Goal: Information Seeking & Learning: Check status

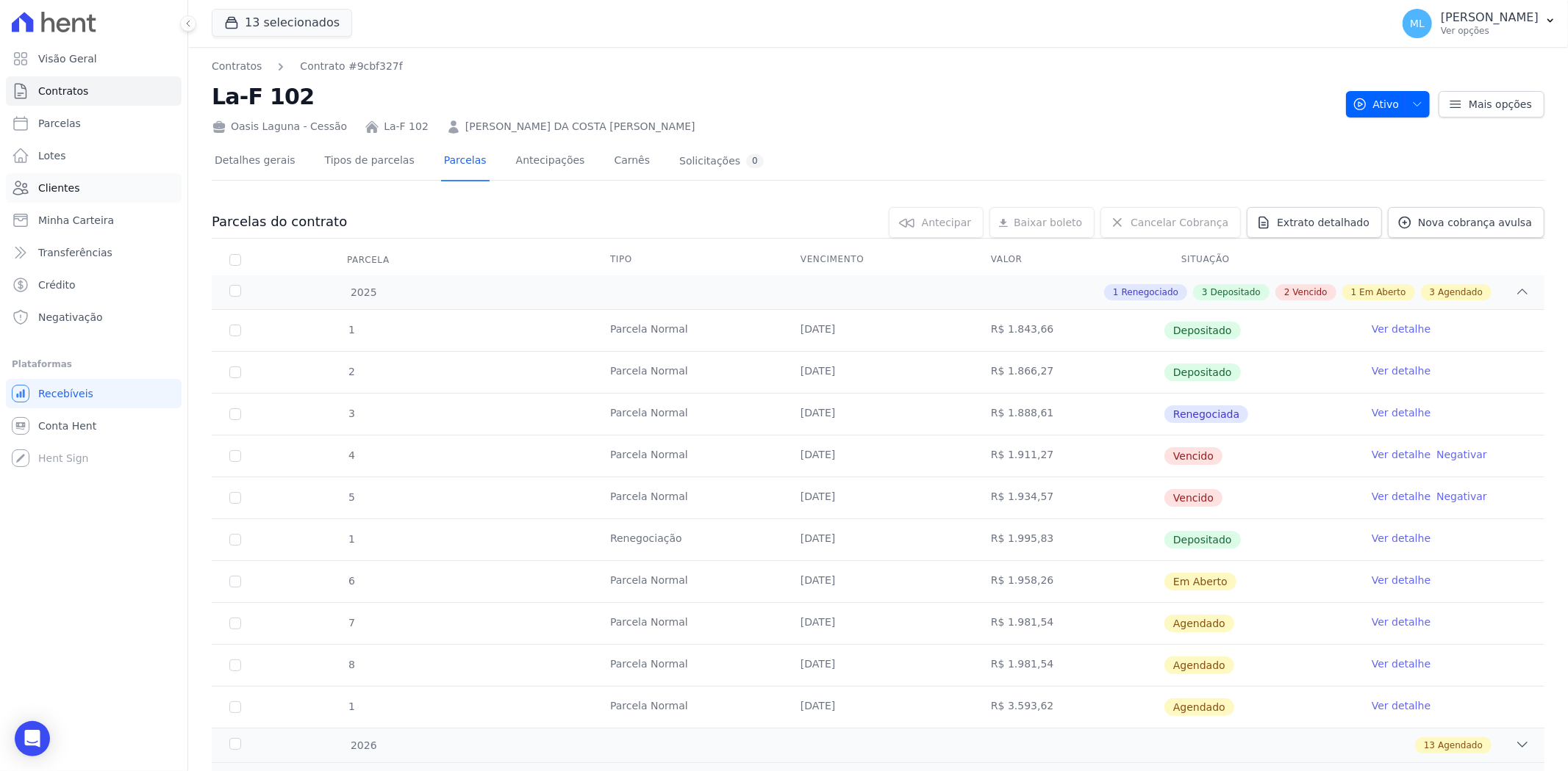
click at [72, 194] on span "Clientes" at bounding box center [59, 187] width 41 height 15
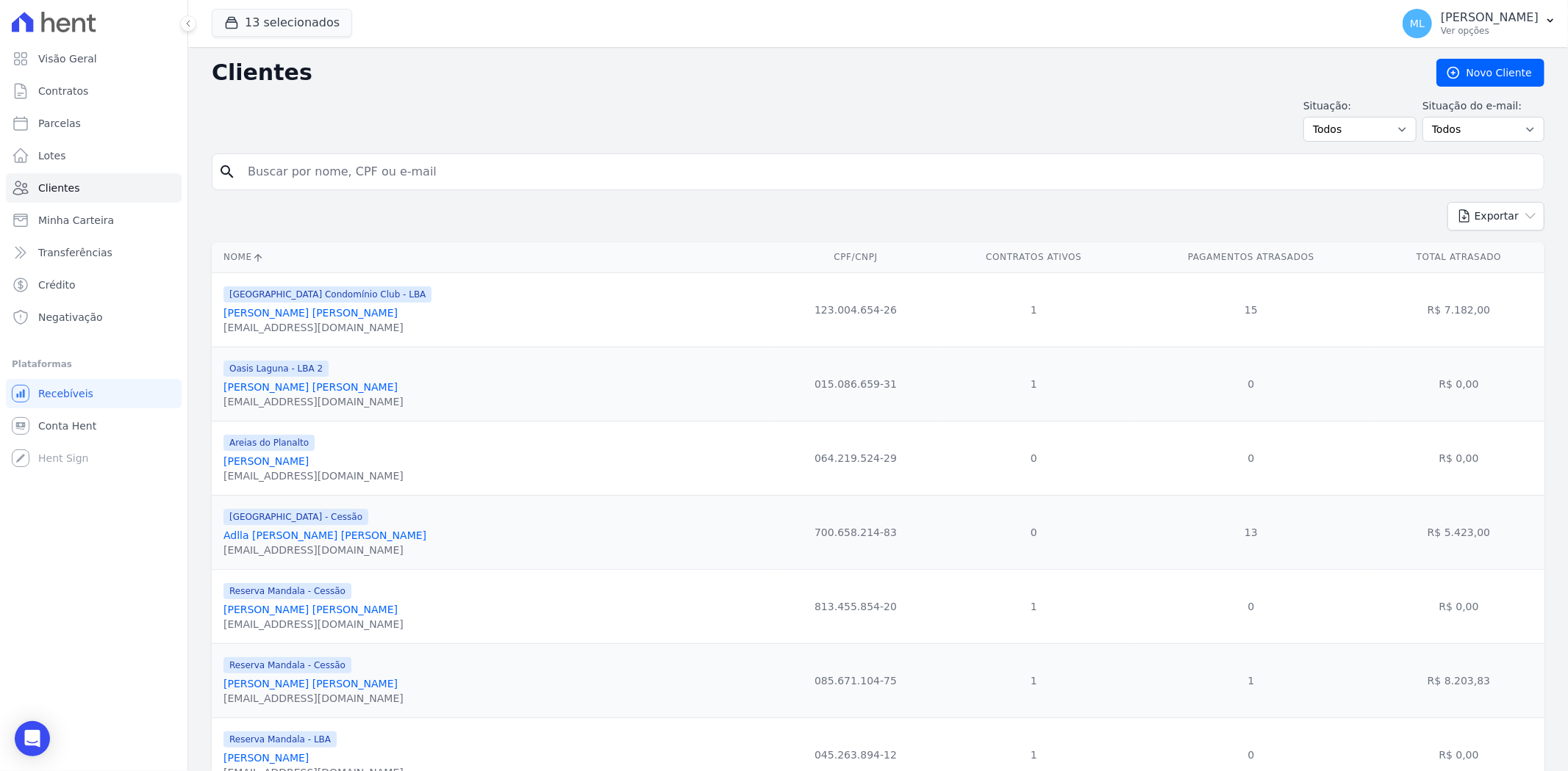
click at [398, 168] on input "search" at bounding box center [887, 172] width 1298 height 29
type input "benedita"
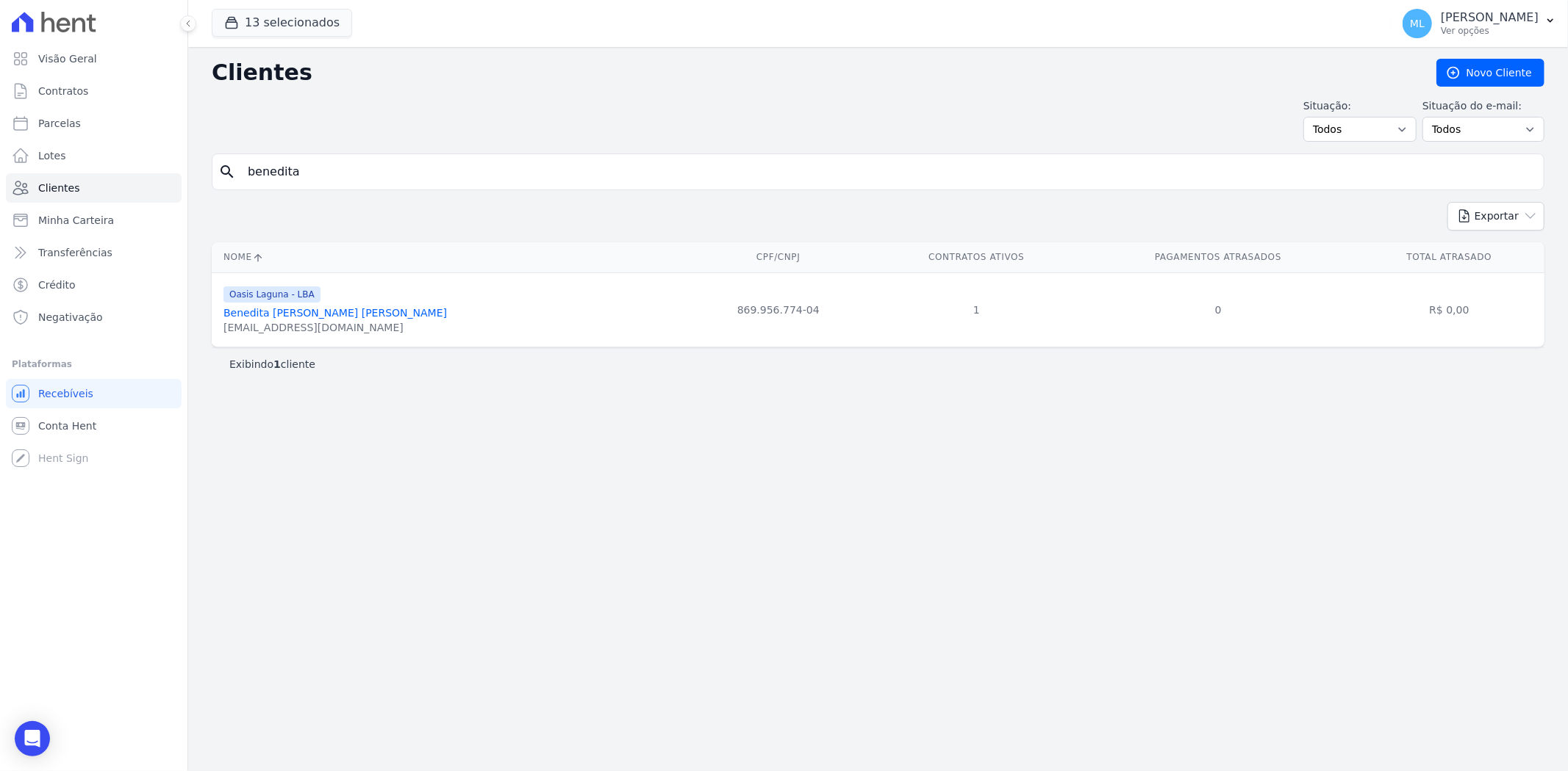
click at [369, 310] on link "Benedita [PERSON_NAME] [PERSON_NAME]" at bounding box center [336, 313] width 224 height 12
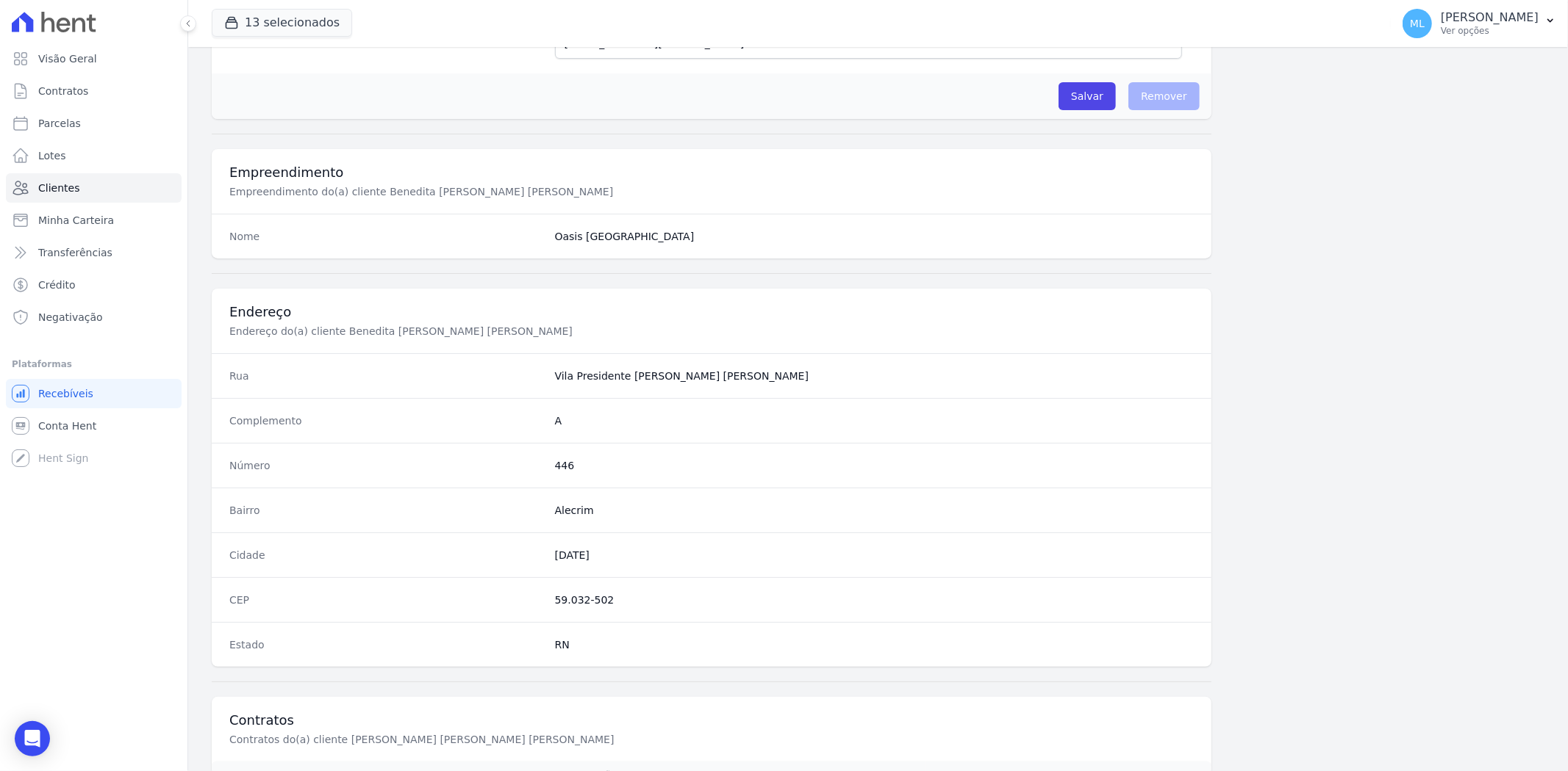
scroll to position [605, 0]
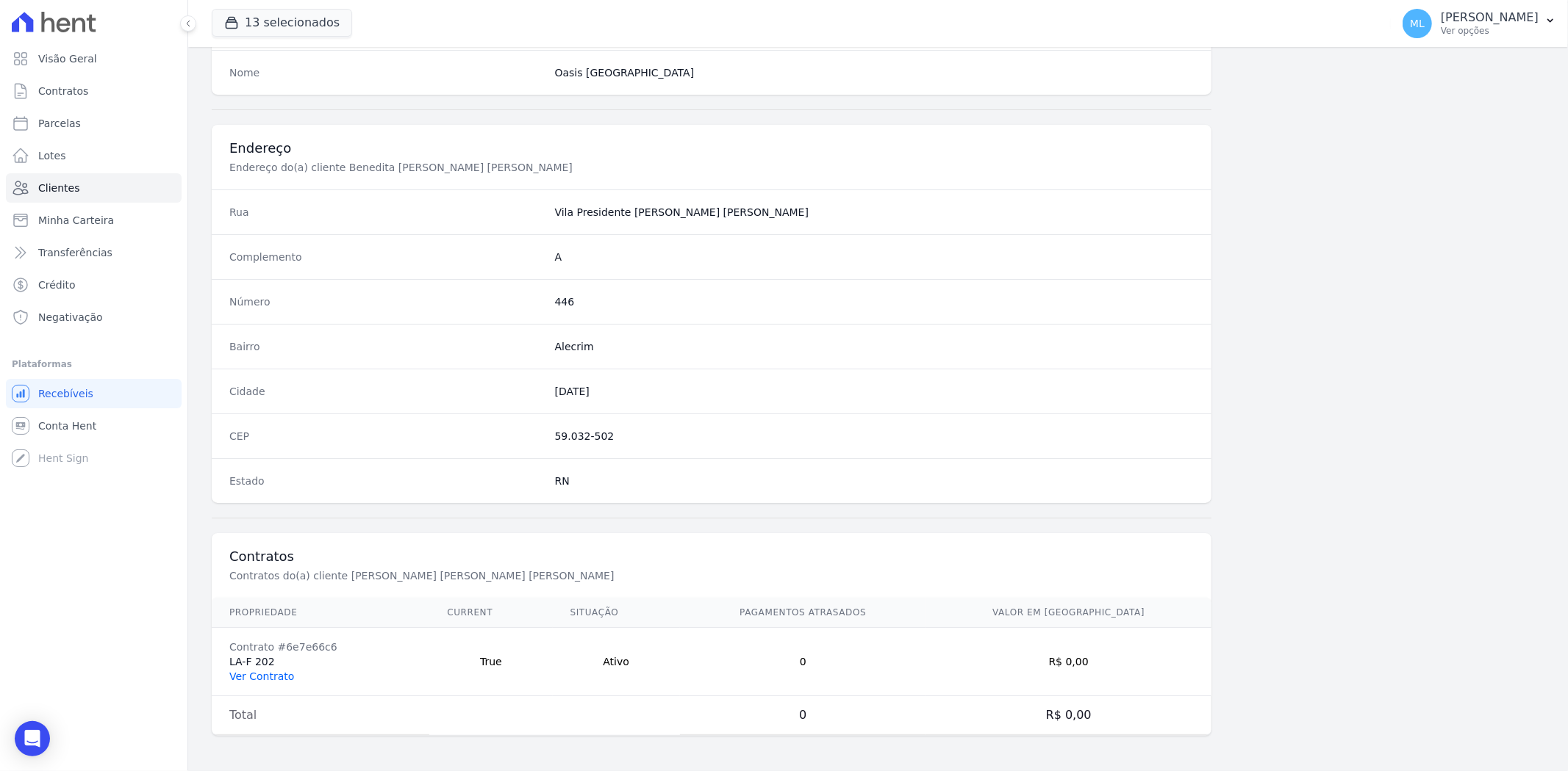
click at [263, 680] on link "Ver Contrato" at bounding box center [262, 677] width 65 height 12
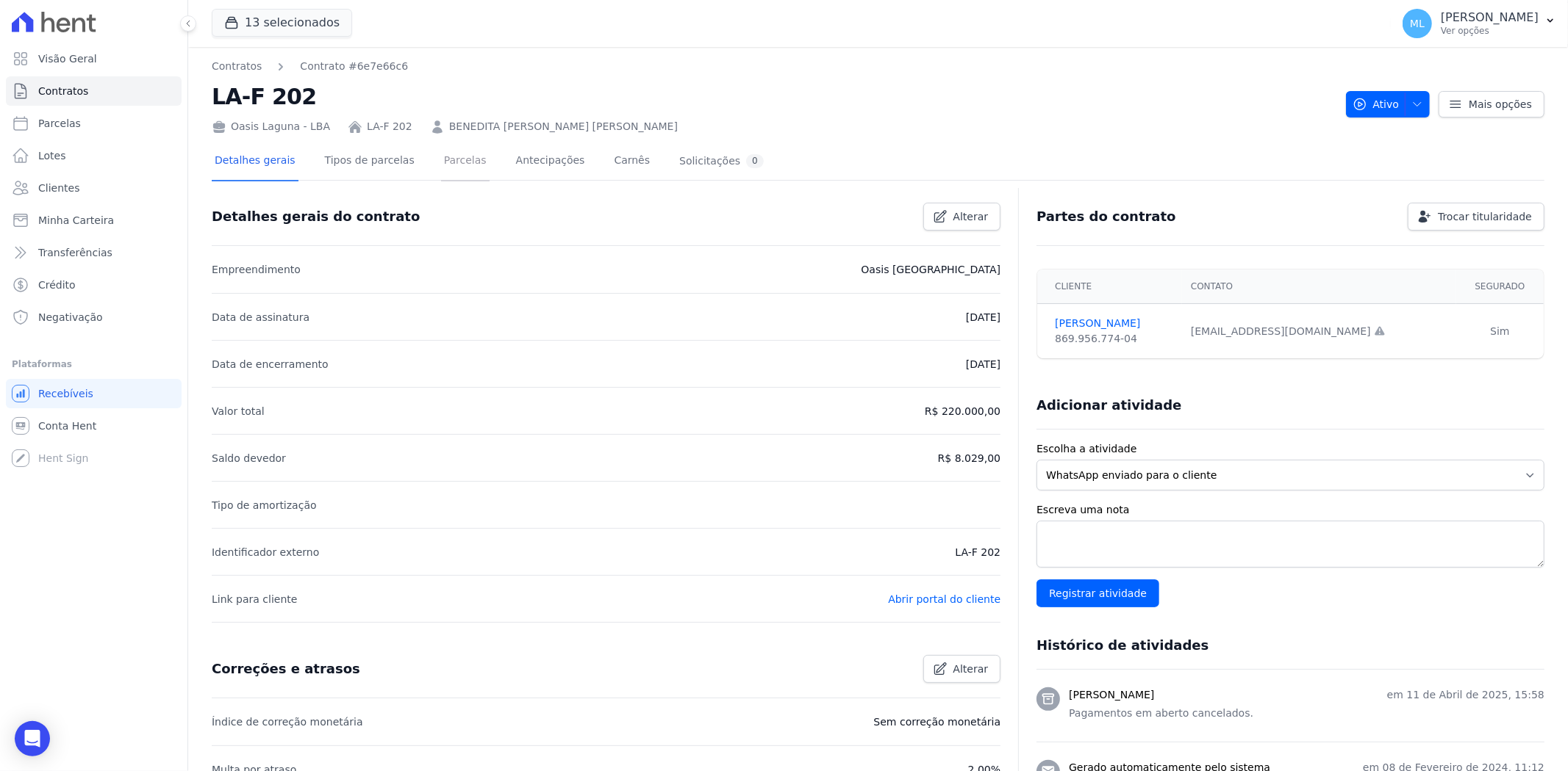
click at [444, 152] on link "Parcelas" at bounding box center [464, 162] width 48 height 39
click at [444, 162] on link "Parcelas" at bounding box center [464, 162] width 48 height 39
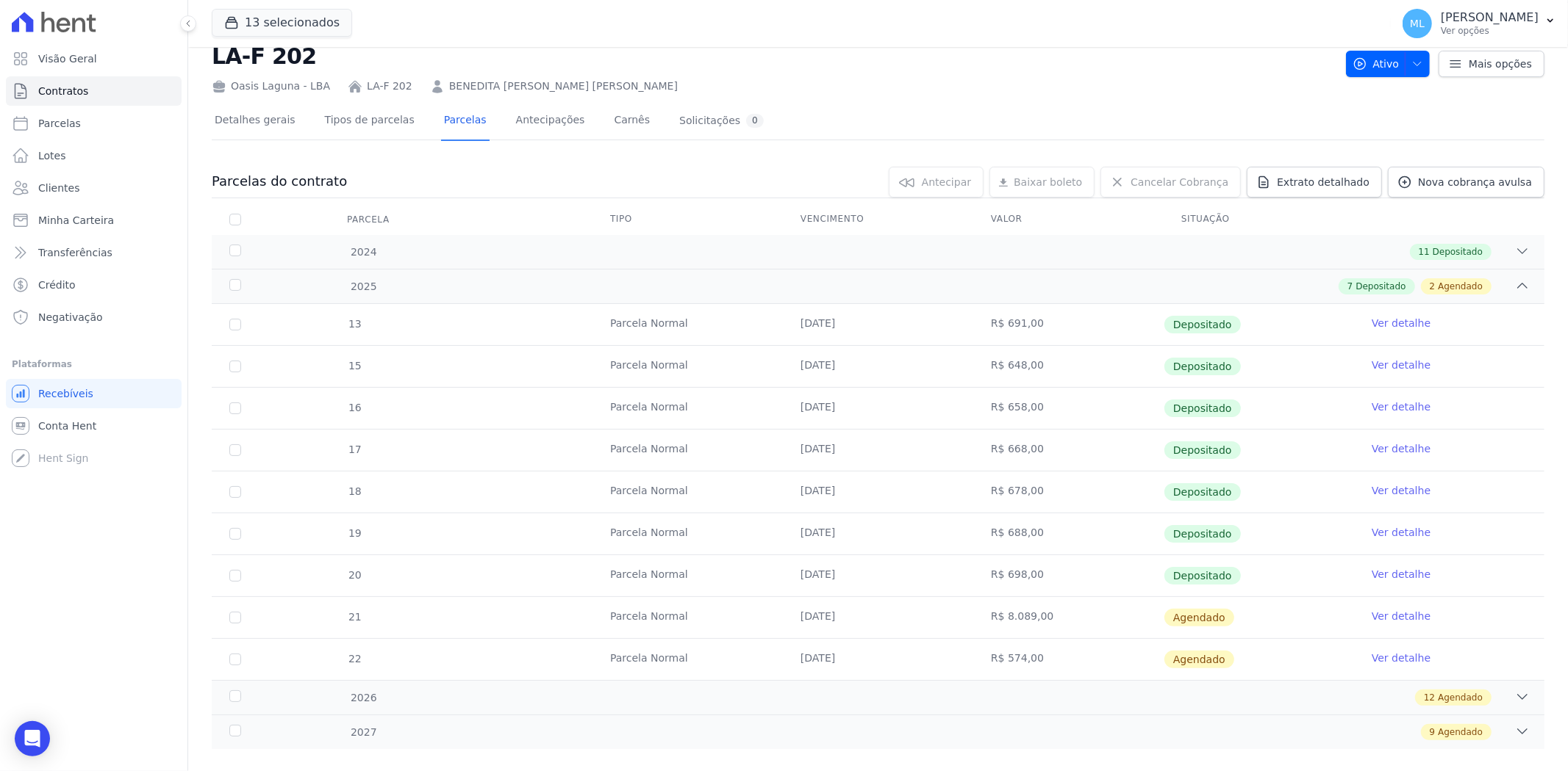
scroll to position [63, 0]
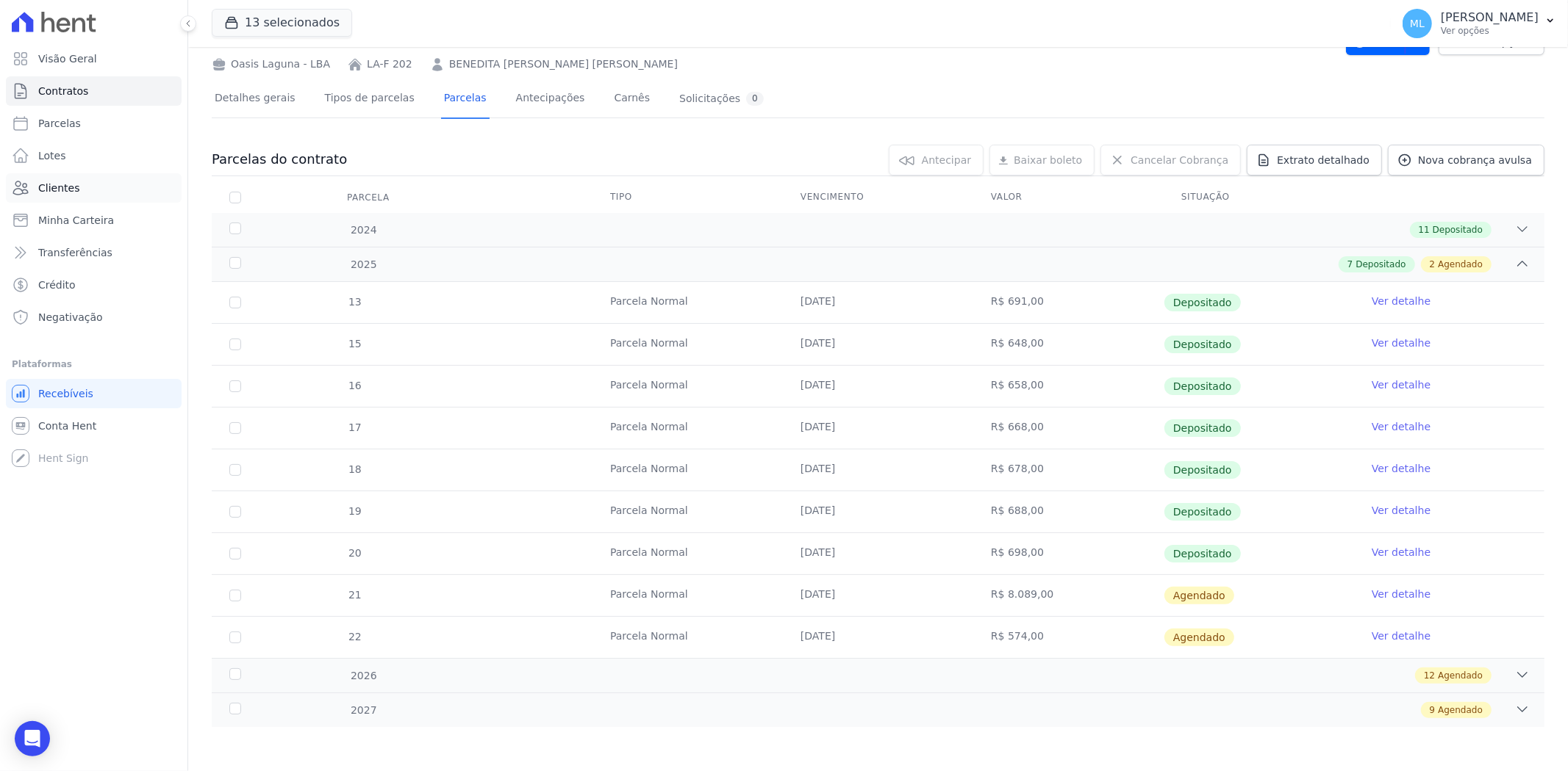
click at [78, 180] on link "Clientes" at bounding box center [93, 188] width 176 height 29
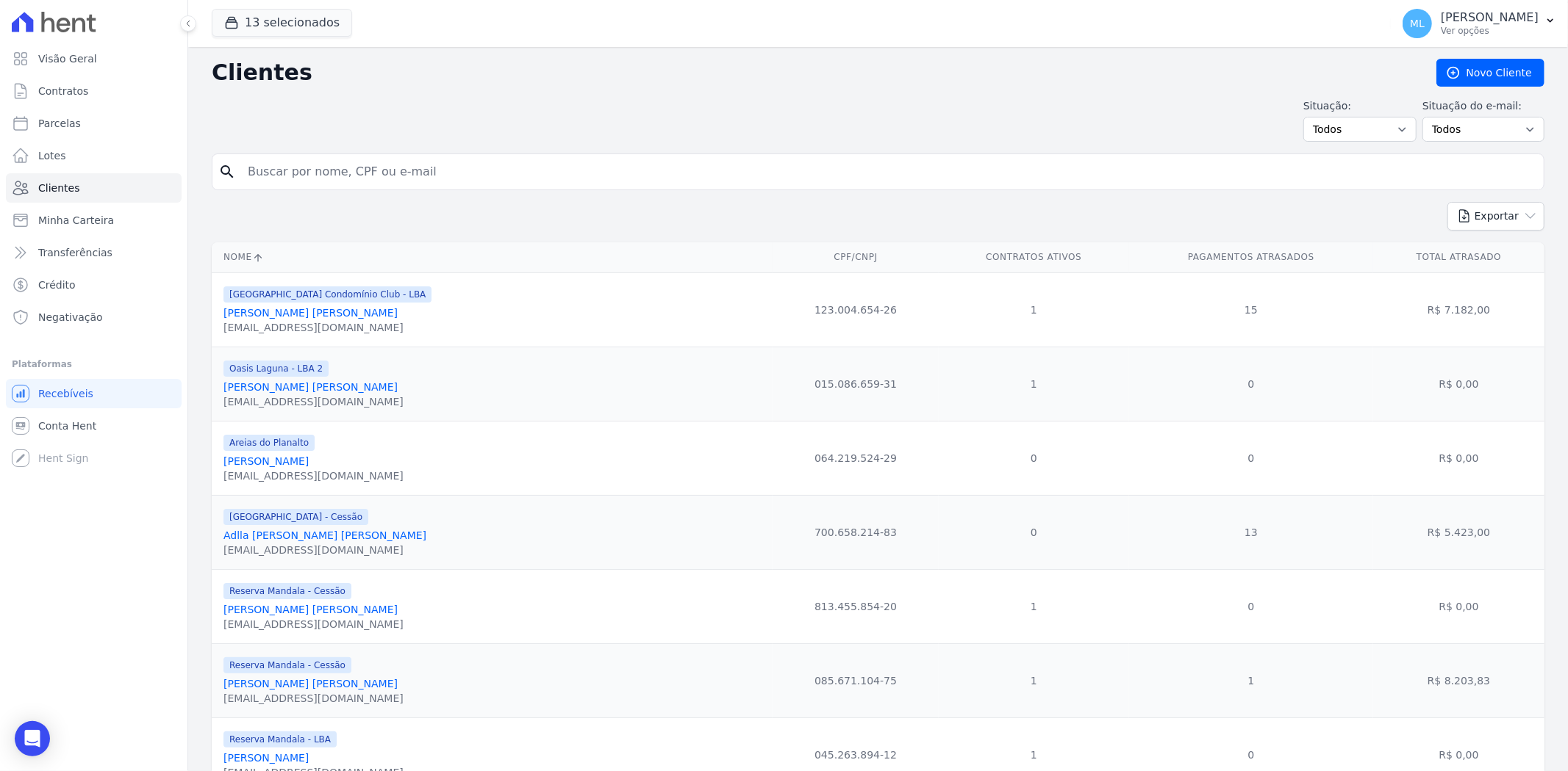
click at [371, 165] on input "search" at bounding box center [887, 172] width 1298 height 29
type input "[PERSON_NAME]"
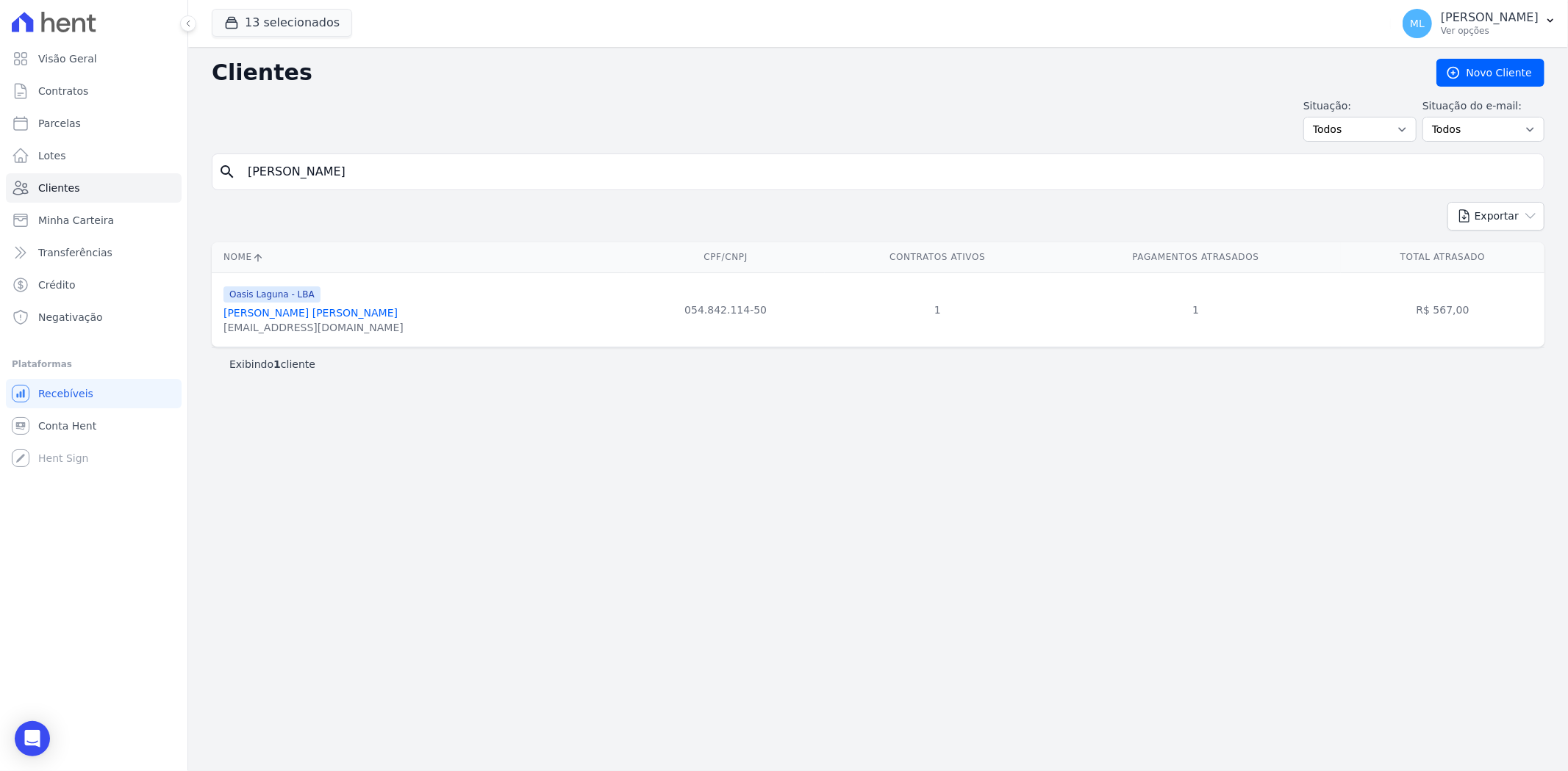
click at [324, 309] on link "[PERSON_NAME] [PERSON_NAME]" at bounding box center [311, 313] width 175 height 12
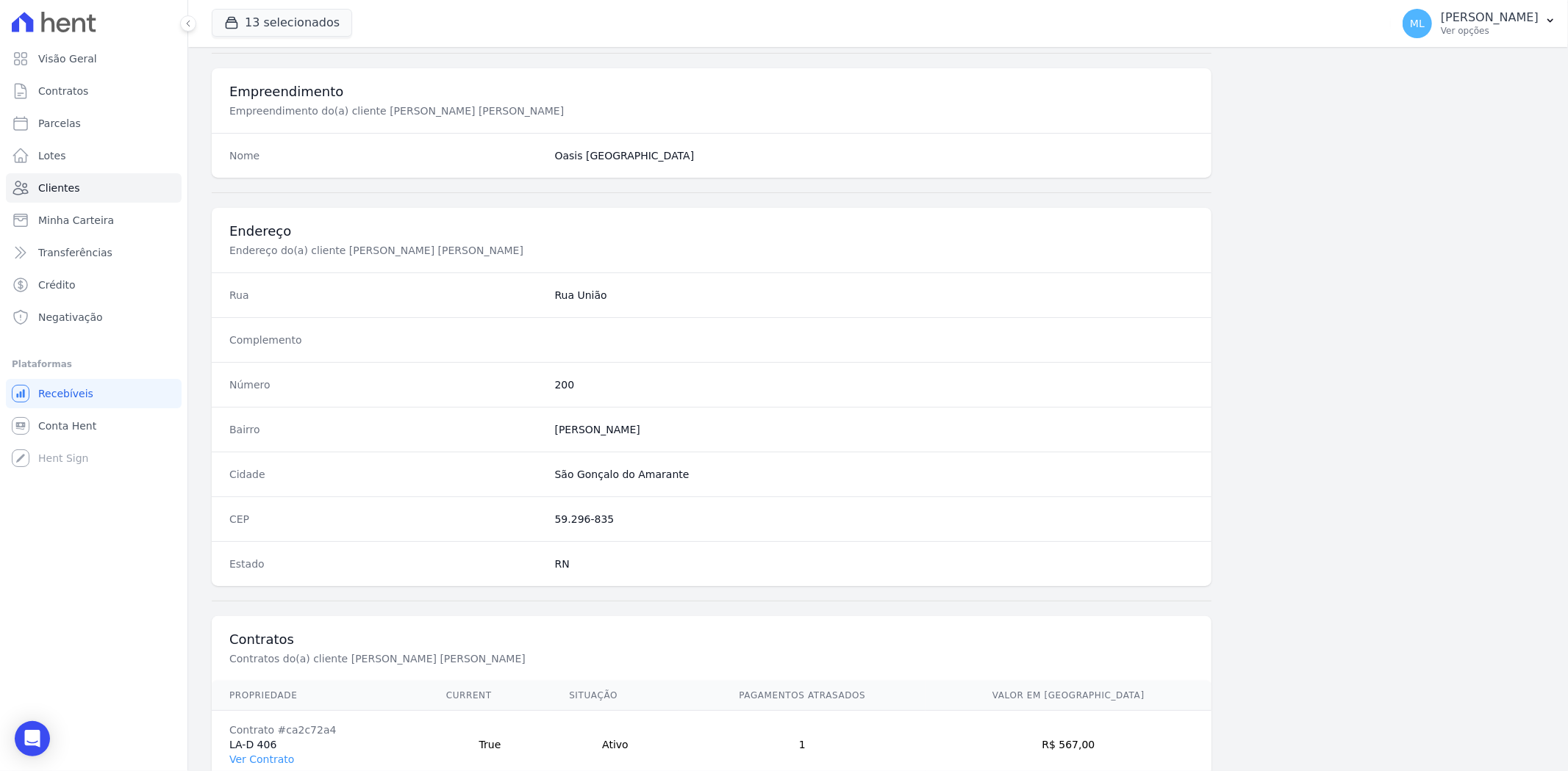
scroll to position [605, 0]
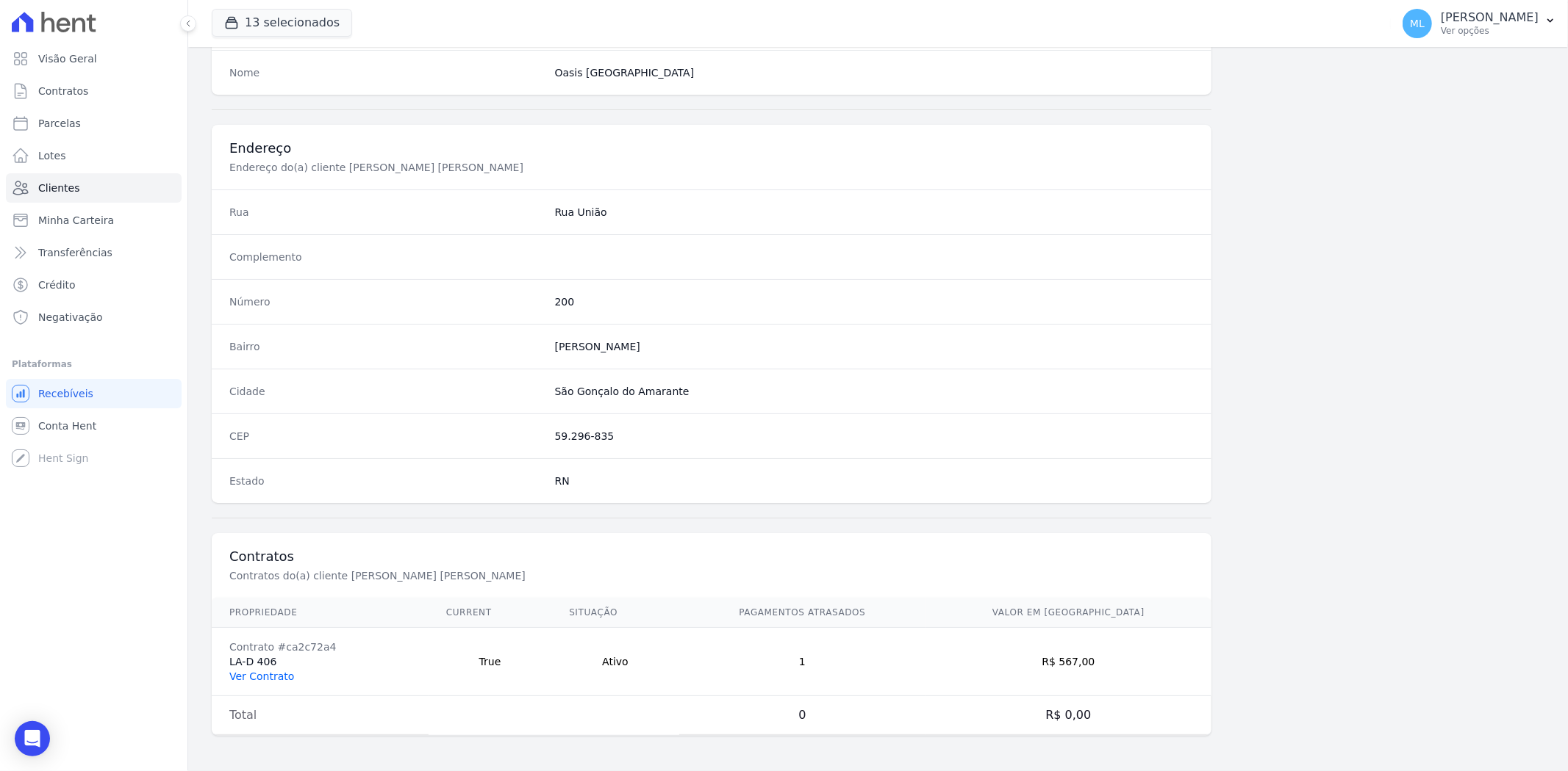
click at [280, 673] on link "Ver Contrato" at bounding box center [262, 677] width 65 height 12
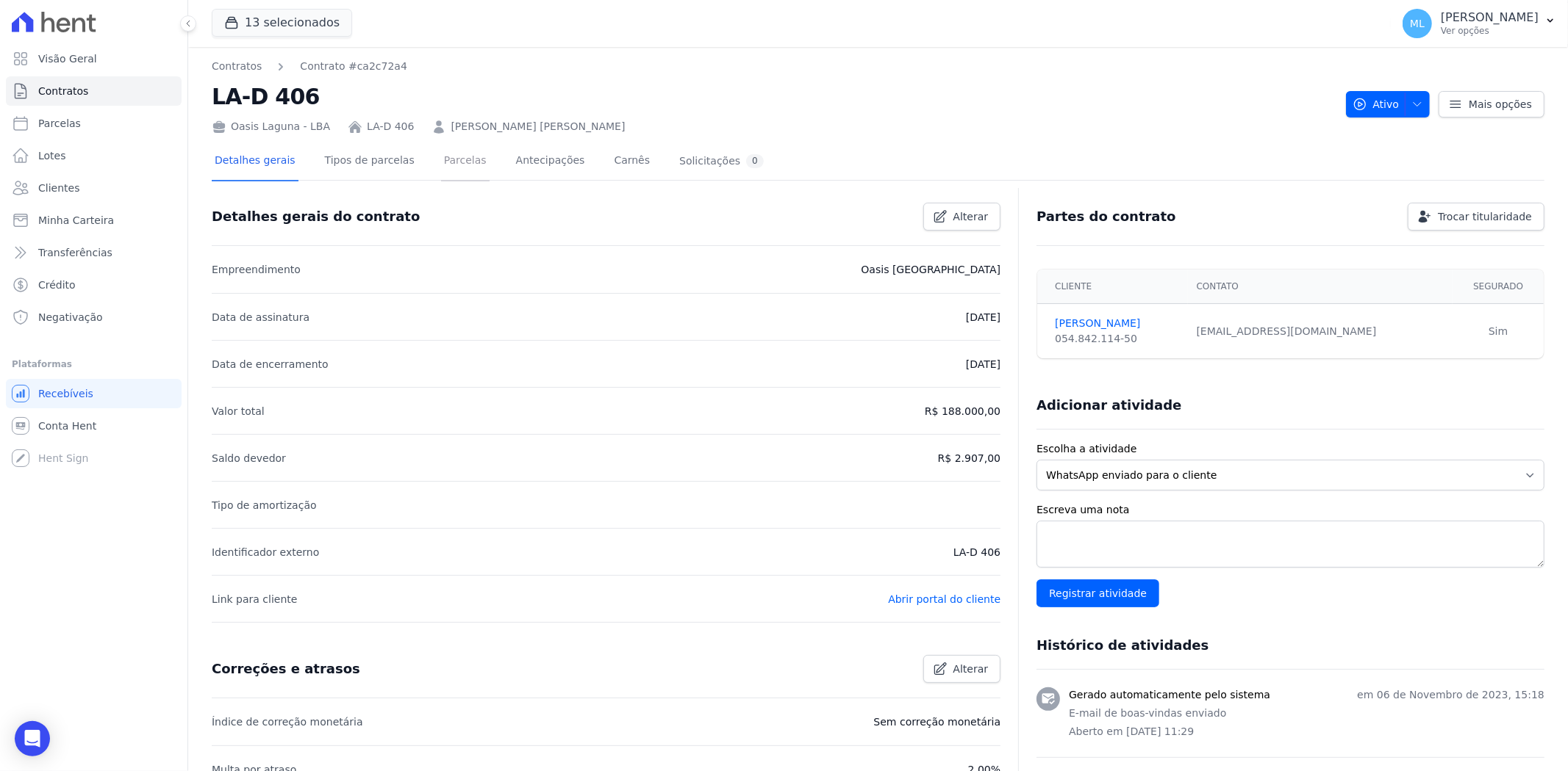
click at [441, 163] on link "Parcelas" at bounding box center [464, 162] width 48 height 39
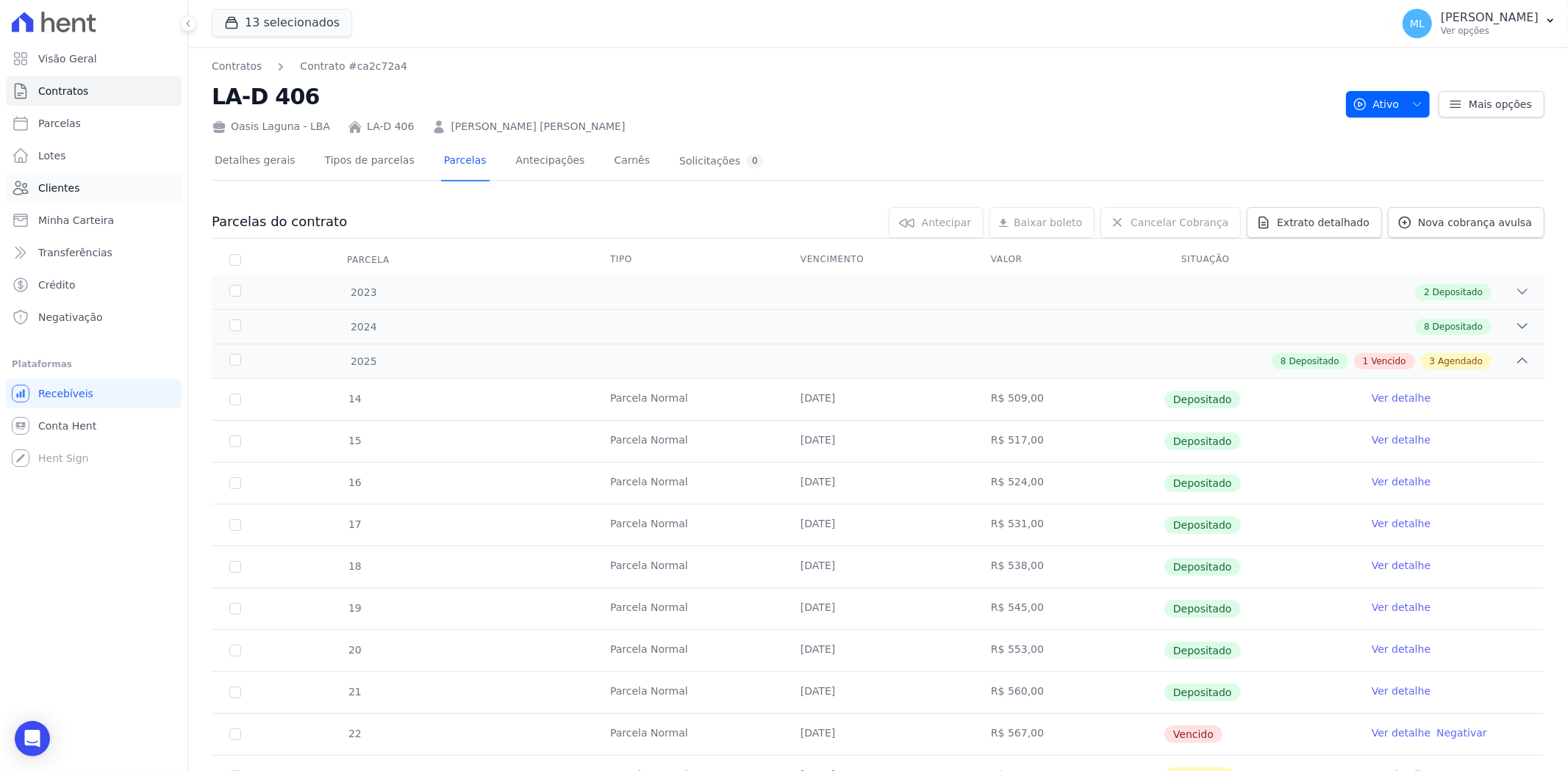
click at [114, 201] on link "Clientes" at bounding box center [93, 188] width 176 height 29
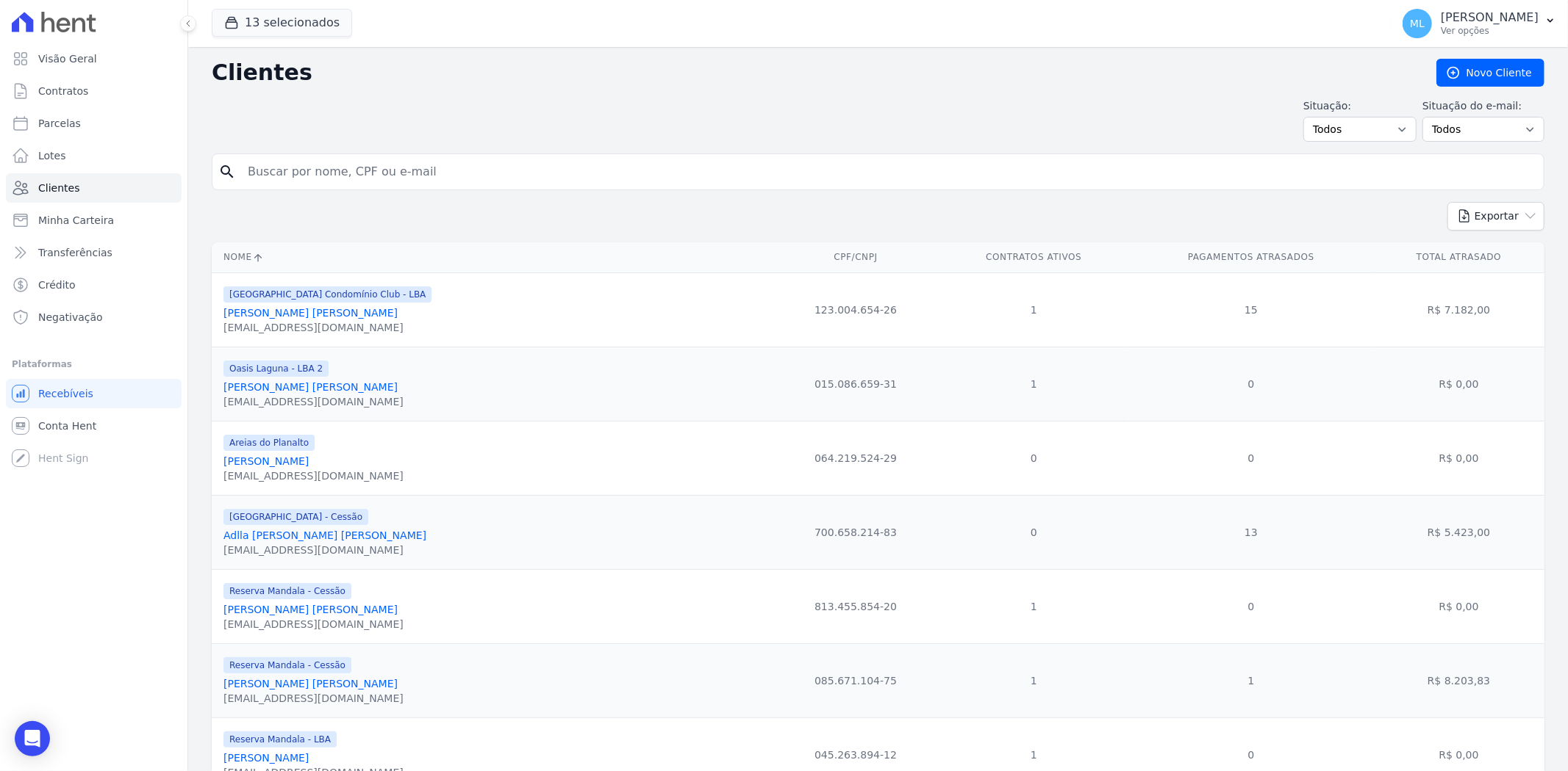
click at [421, 166] on input "search" at bounding box center [887, 172] width 1298 height 29
type input "[PERSON_NAME]"
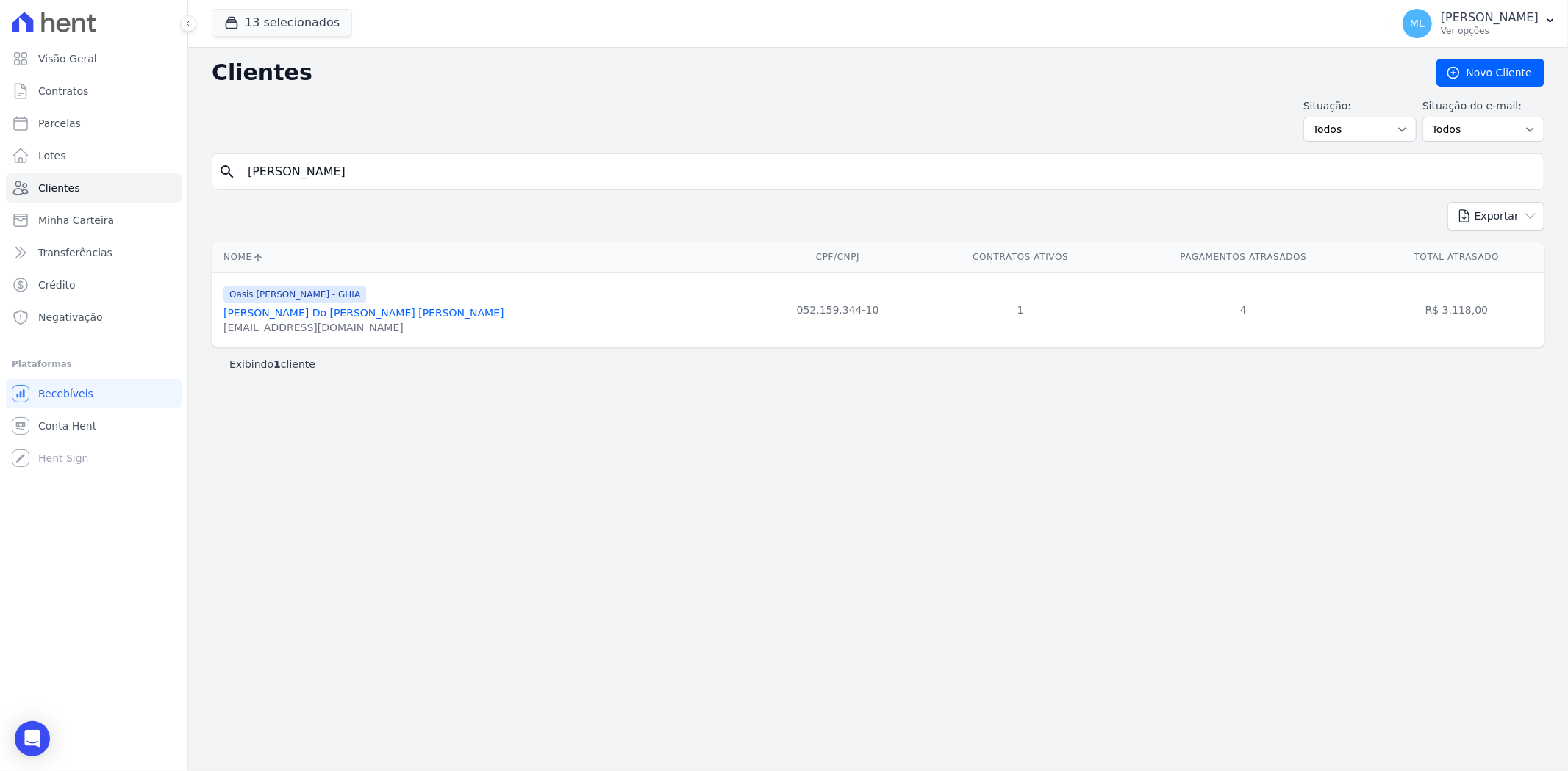
click at [416, 321] on div "[EMAIL_ADDRESS][DOMAIN_NAME]" at bounding box center [364, 328] width 281 height 15
click at [398, 312] on link "[PERSON_NAME] Do [PERSON_NAME] [PERSON_NAME]" at bounding box center [364, 313] width 281 height 12
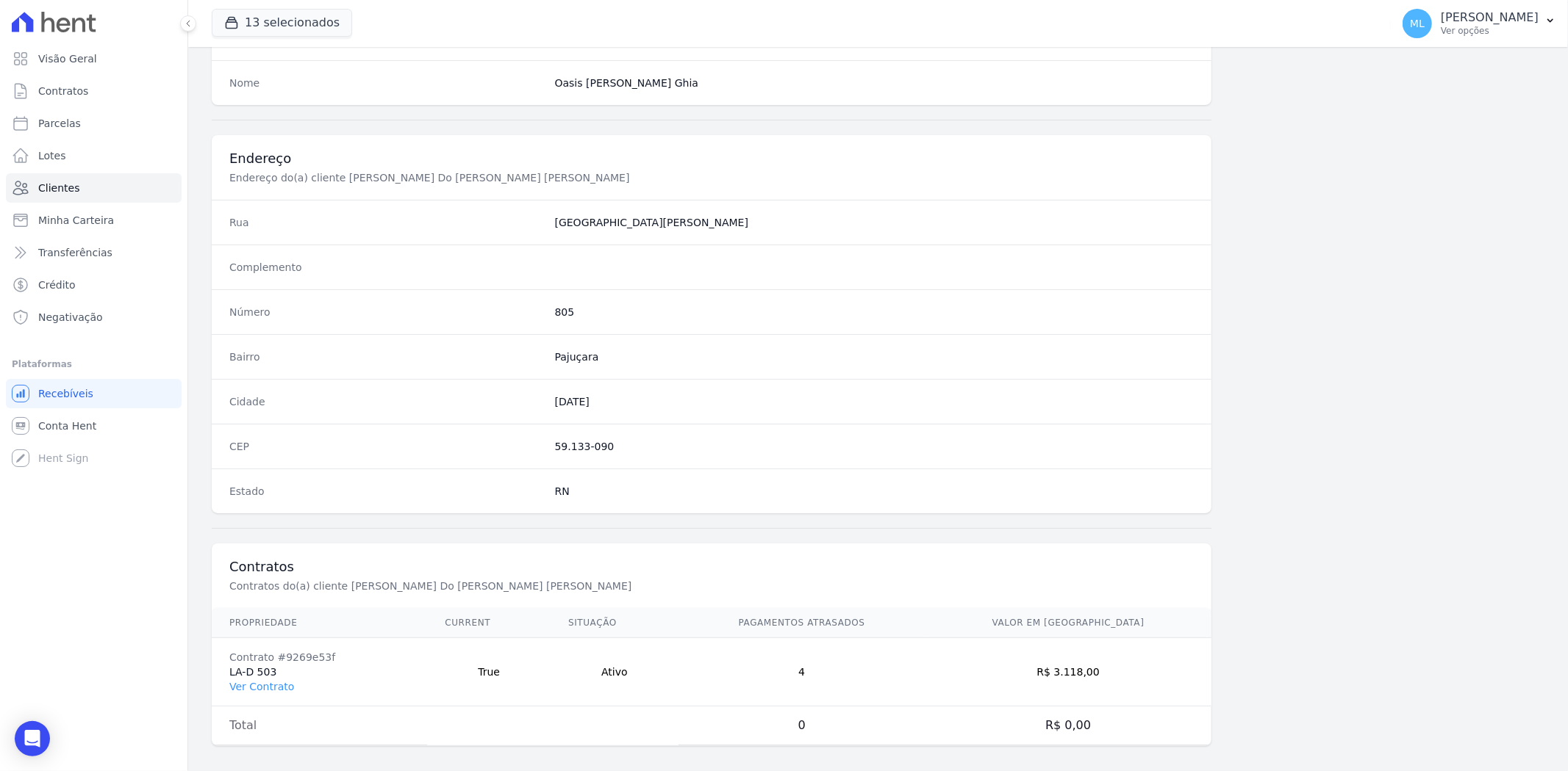
scroll to position [605, 0]
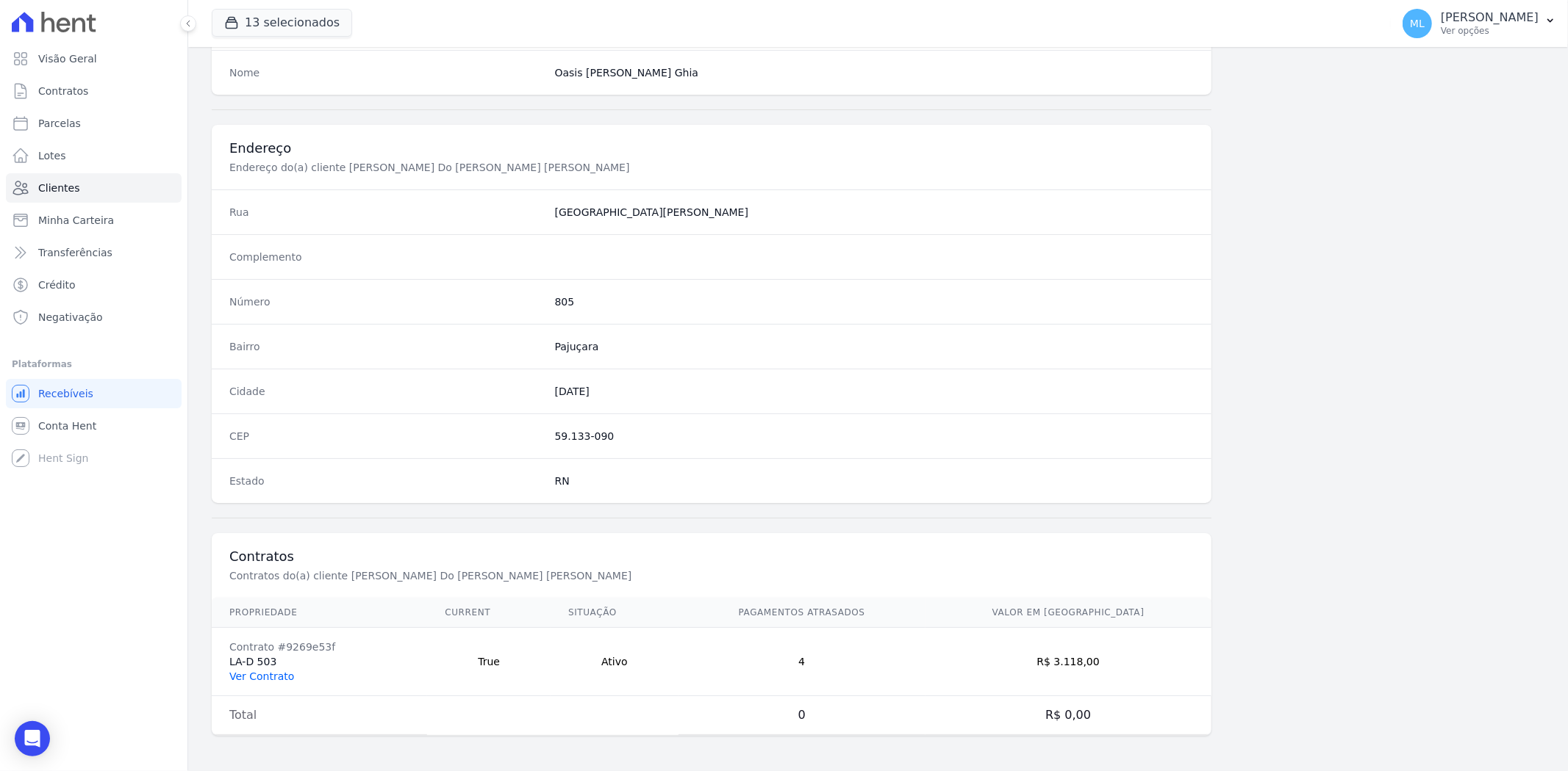
click at [276, 682] on link "Ver Contrato" at bounding box center [262, 677] width 65 height 12
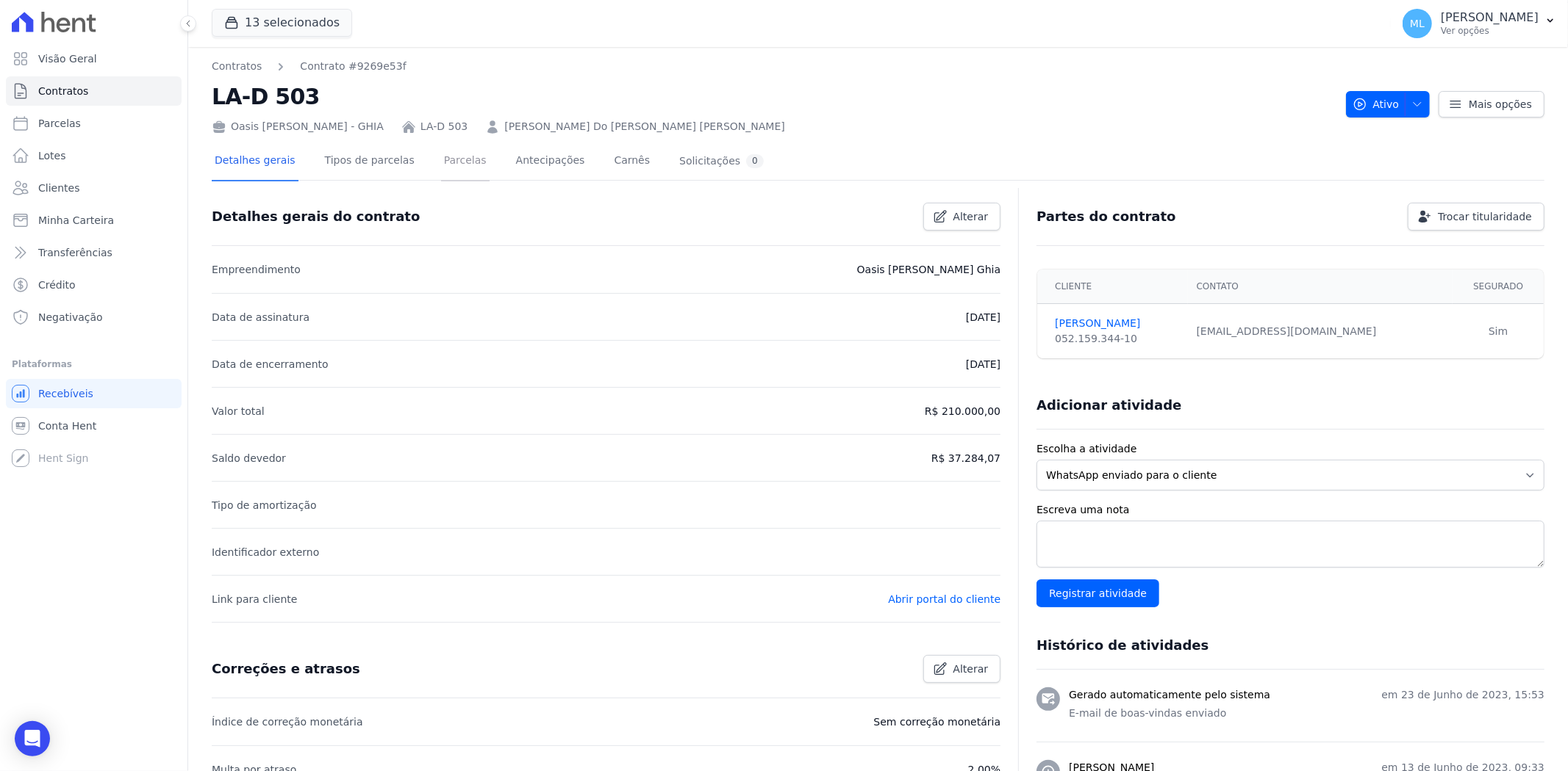
click at [446, 169] on link "Parcelas" at bounding box center [464, 162] width 48 height 39
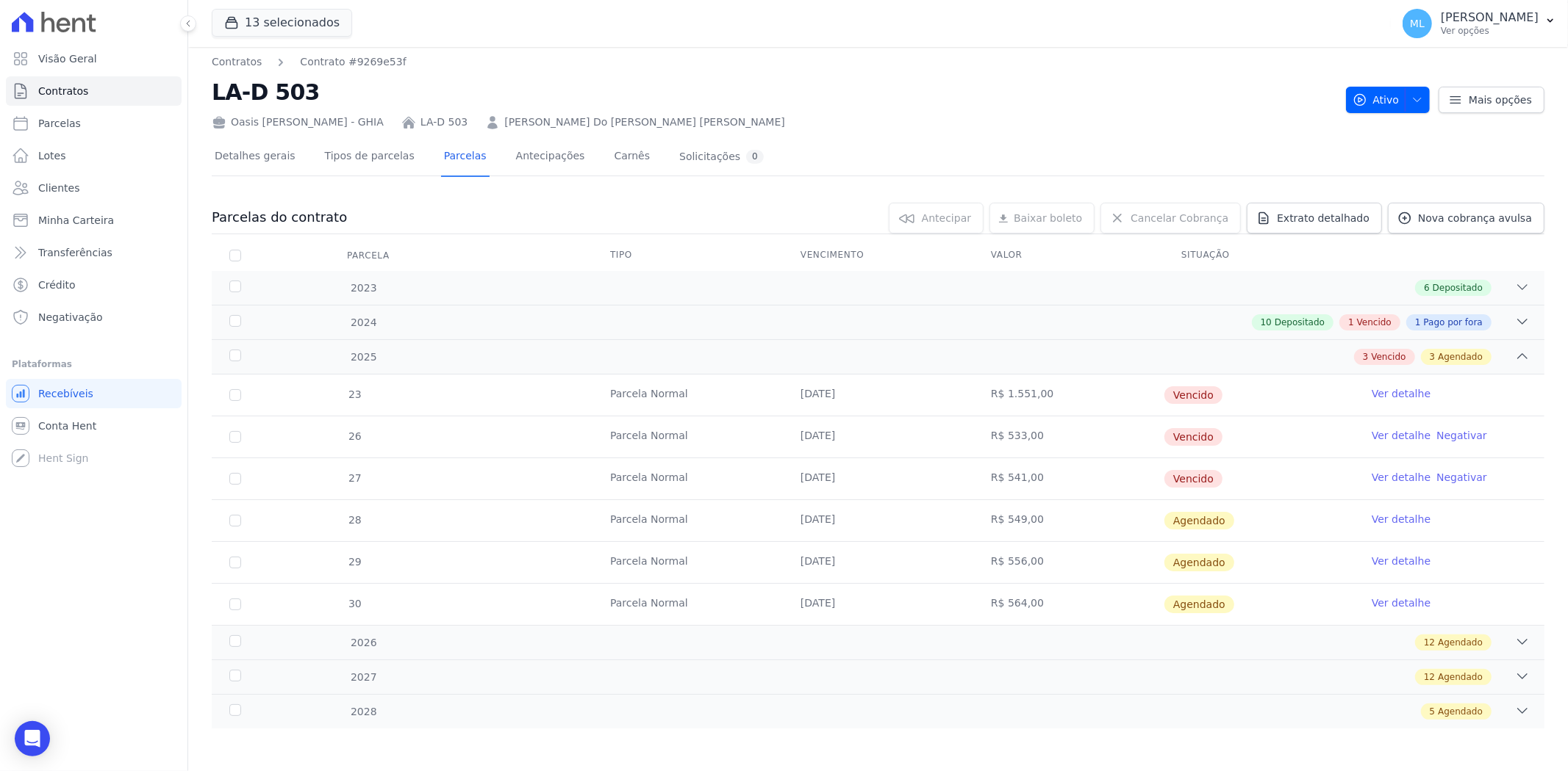
scroll to position [5, 0]
click at [1375, 475] on link "Ver detalhe" at bounding box center [1401, 477] width 59 height 15
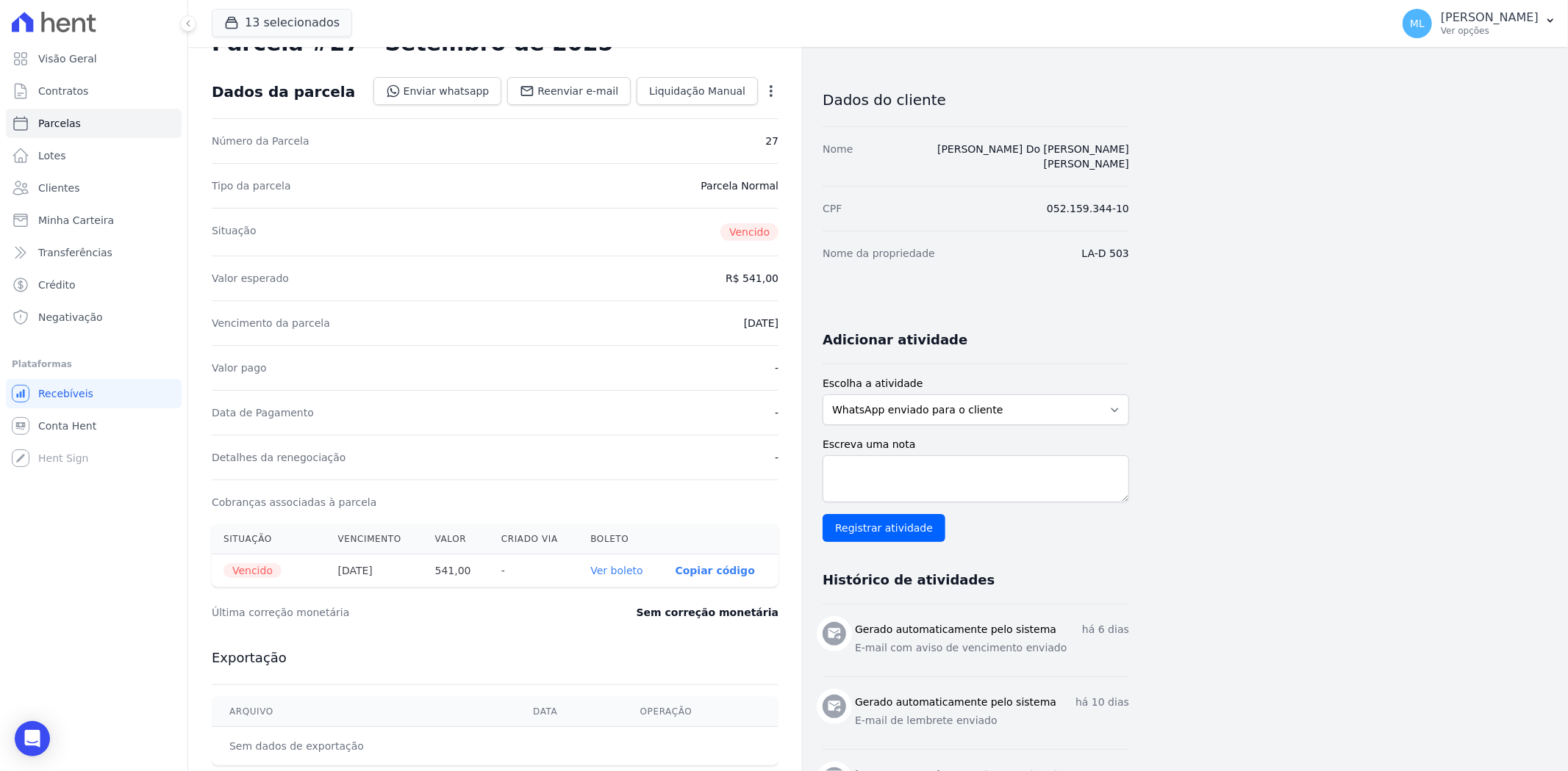
scroll to position [81, 0]
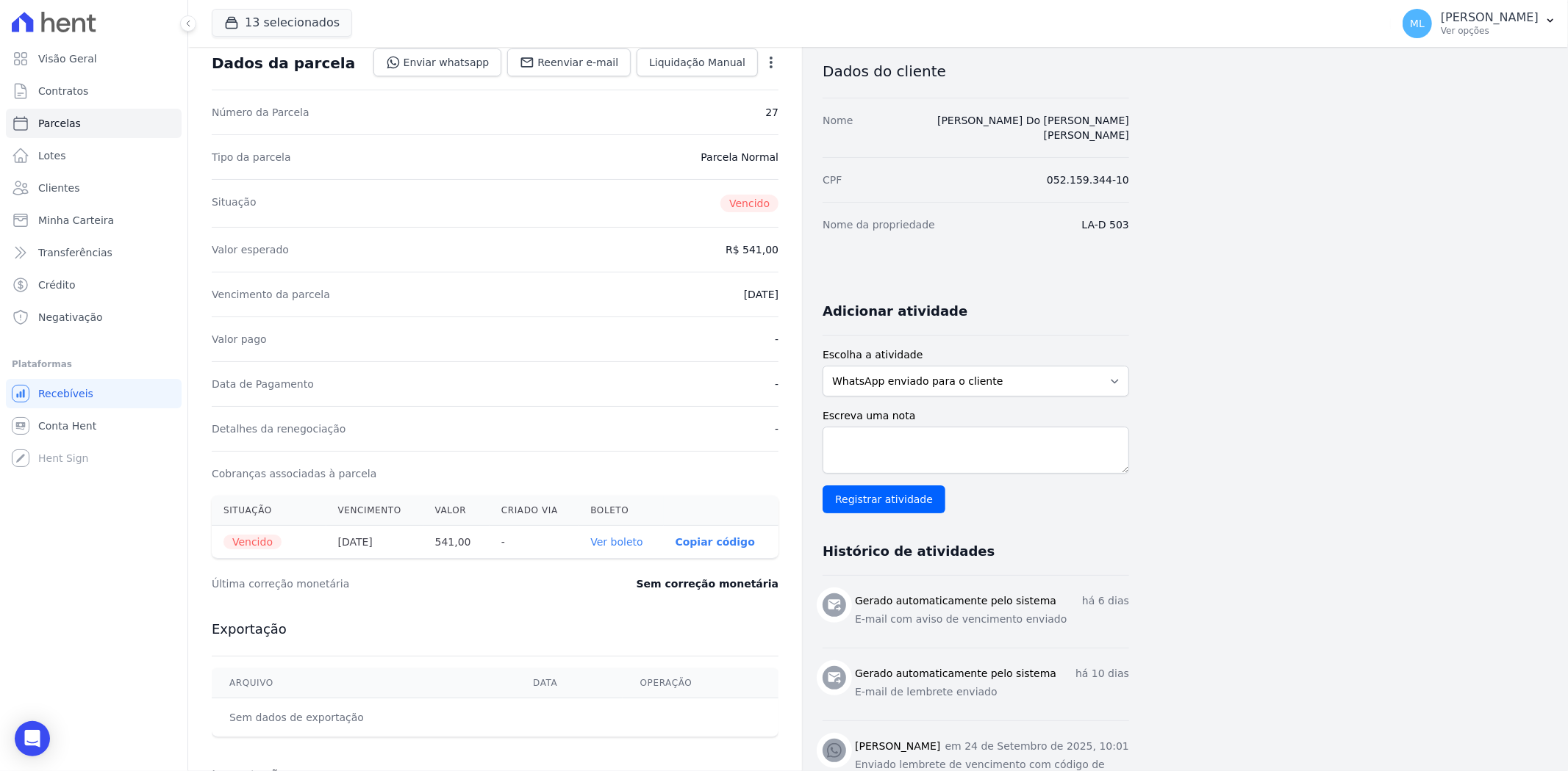
click at [637, 540] on link "Ver boleto" at bounding box center [615, 542] width 52 height 12
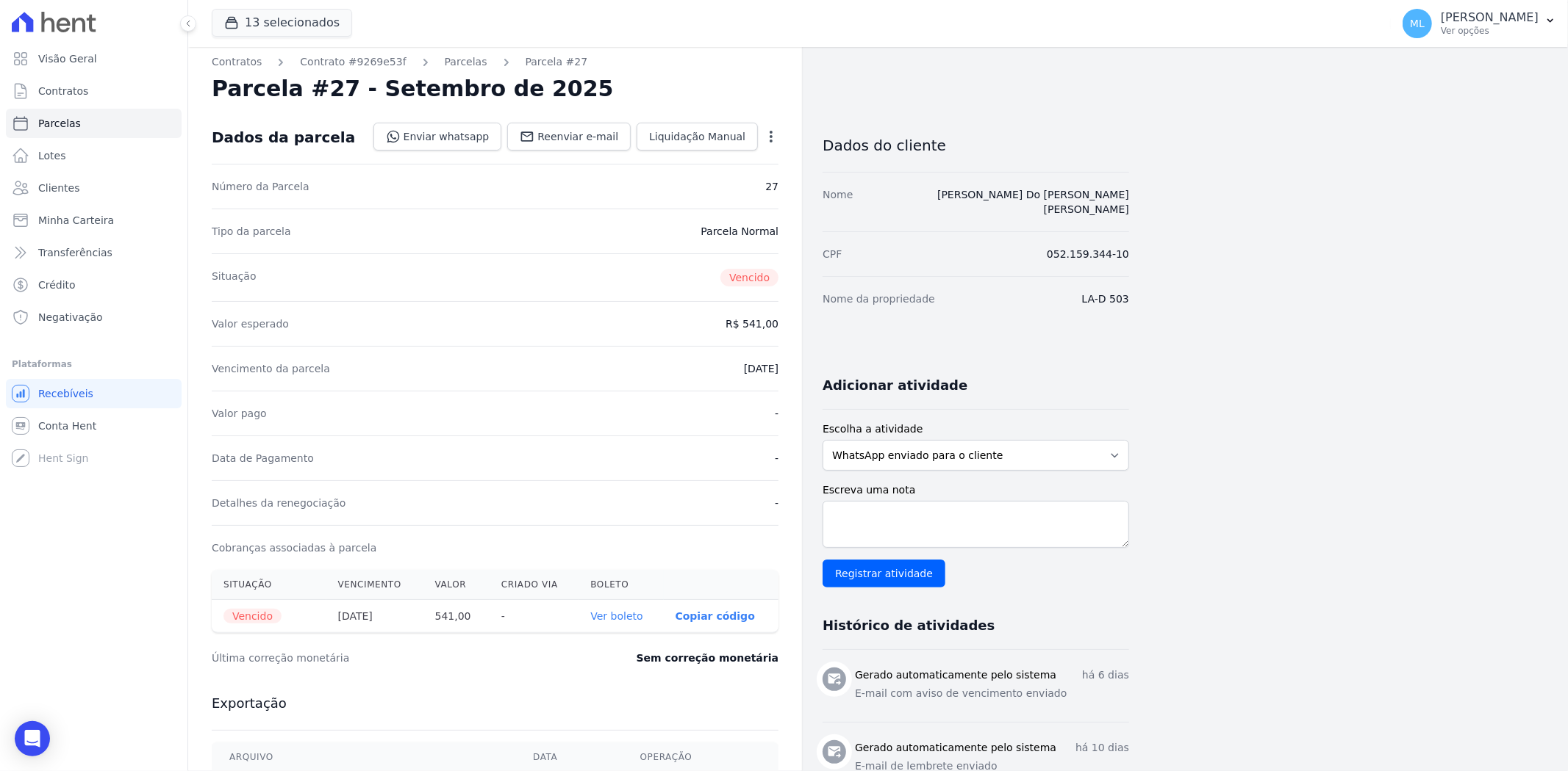
scroll to position [0, 0]
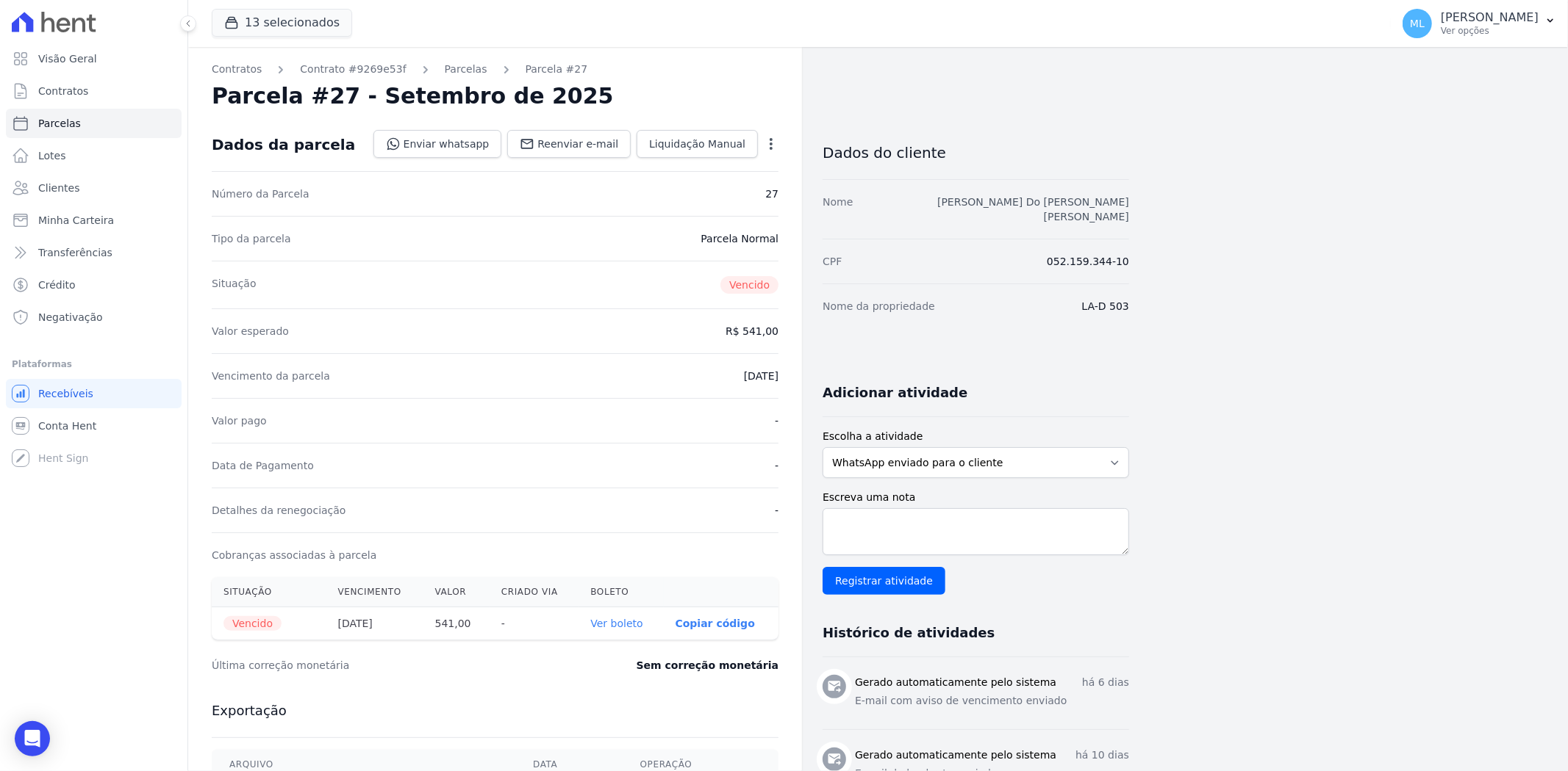
click at [1045, 204] on link "[PERSON_NAME] Do [PERSON_NAME] [PERSON_NAME]" at bounding box center [1032, 209] width 191 height 26
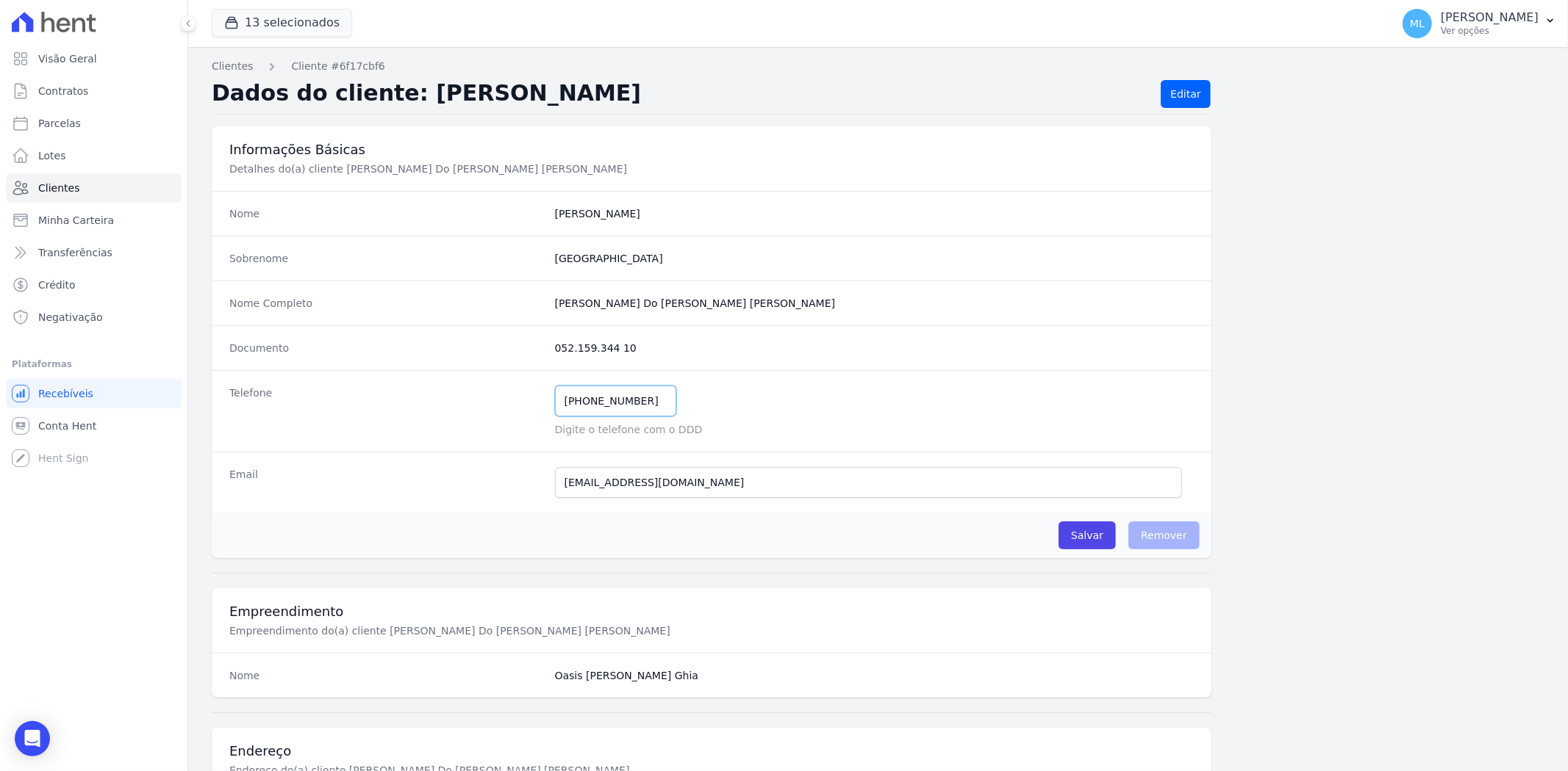
drag, startPoint x: 641, startPoint y: 402, endPoint x: 428, endPoint y: 392, distance: 213.2
click at [421, 397] on div "Telefone [PHONE_NUMBER] Mensagem de SMS ainda não enviada.. Mensagem de [PERSON…" at bounding box center [711, 410] width 1000 height 81
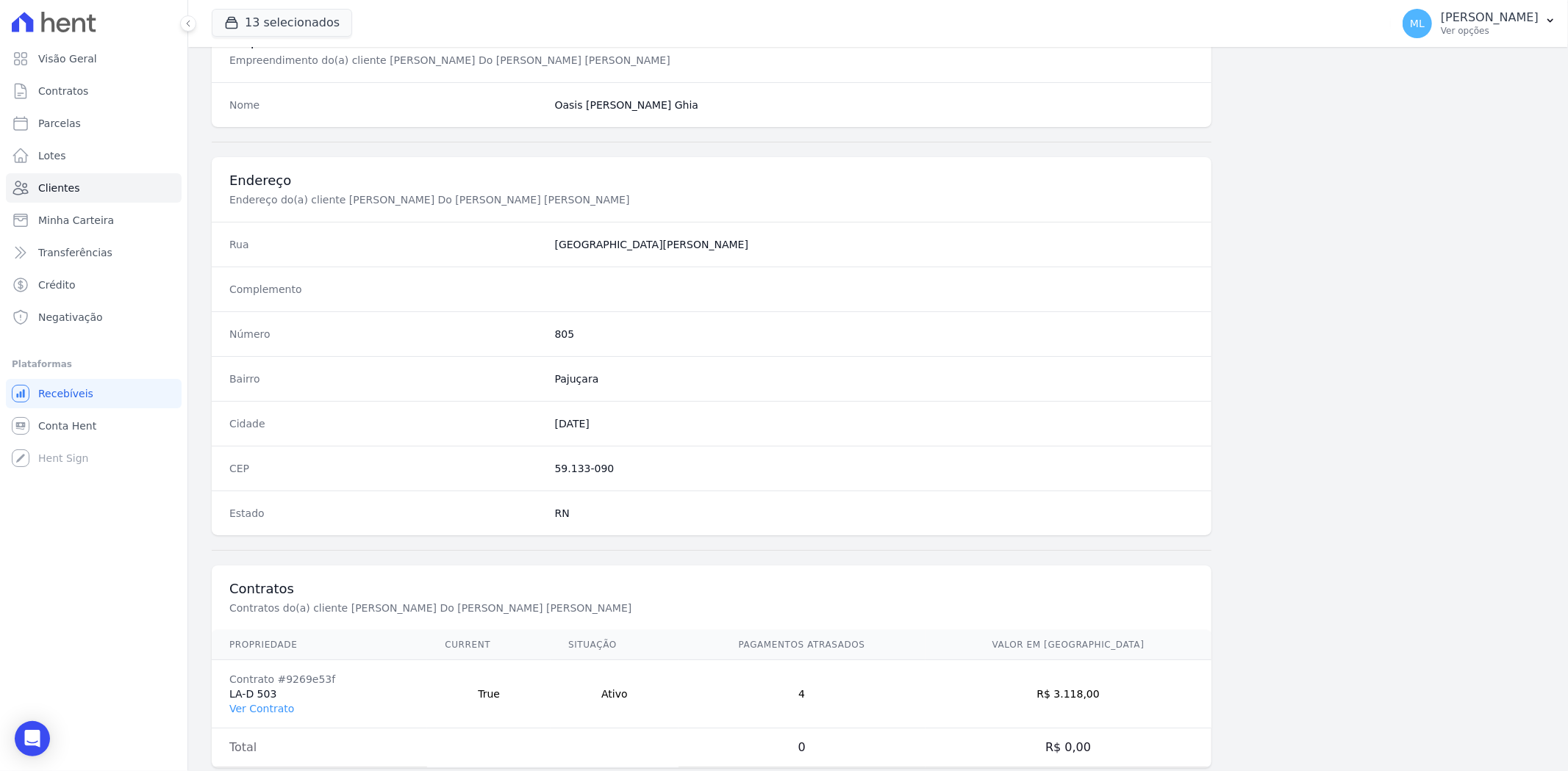
scroll to position [605, 0]
